Goal: Find specific page/section: Find specific page/section

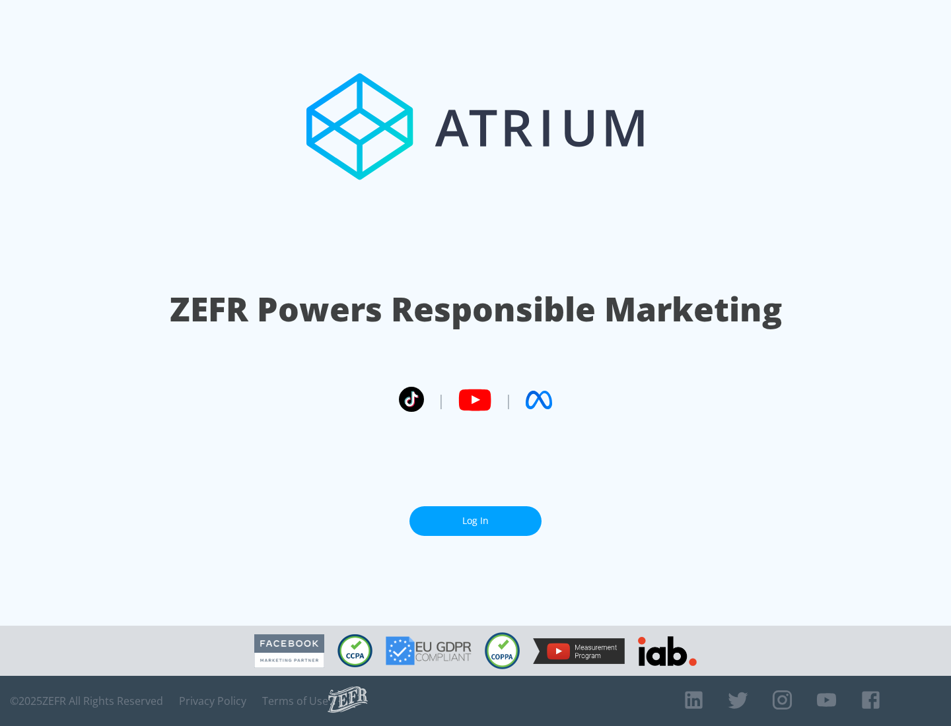
click at [476, 516] on link "Log In" at bounding box center [475, 522] width 132 height 30
